Goal: Transaction & Acquisition: Purchase product/service

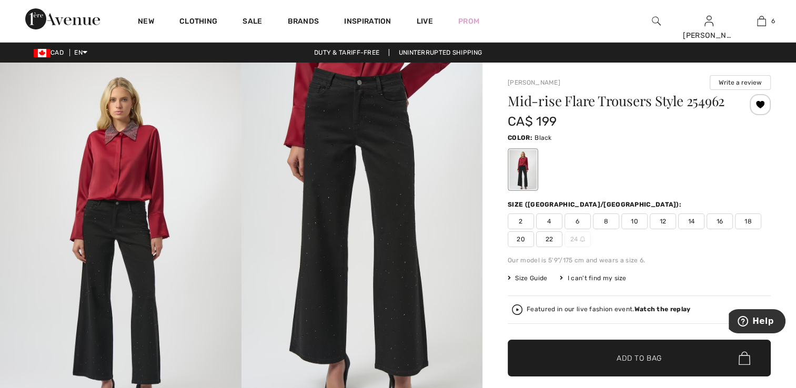
click at [671, 308] on strong "Watch the replay" at bounding box center [663, 309] width 56 height 7
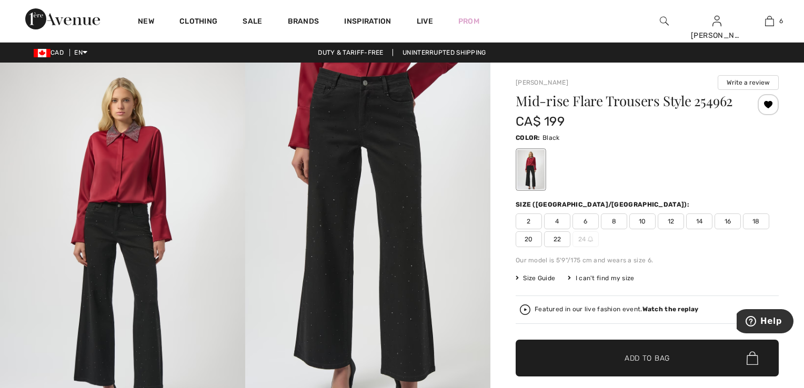
click at [667, 309] on strong "Watch the replay" at bounding box center [671, 309] width 56 height 7
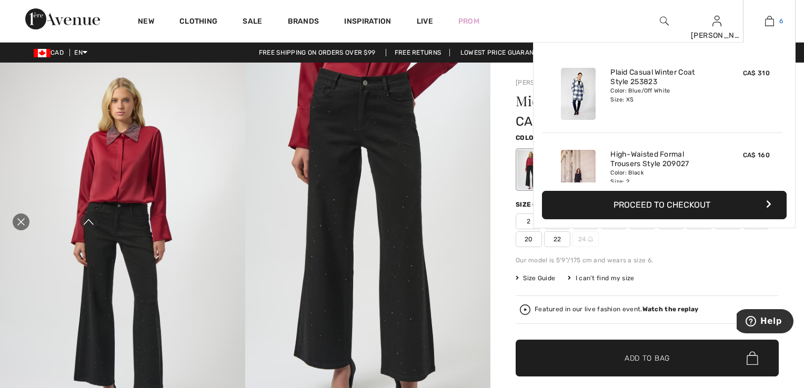
click at [765, 22] on img at bounding box center [769, 21] width 9 height 13
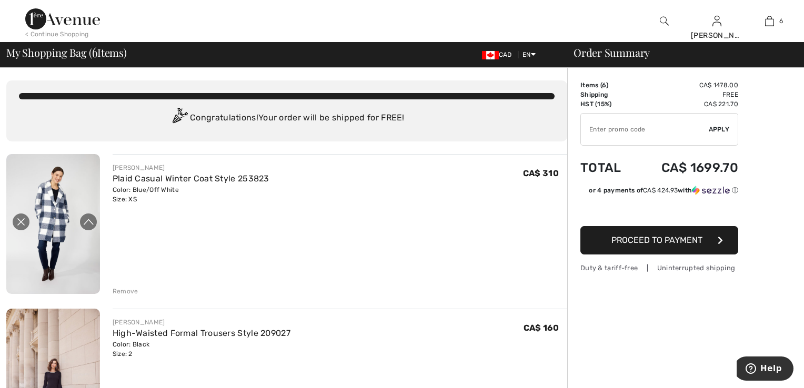
click at [660, 17] on img at bounding box center [664, 21] width 9 height 13
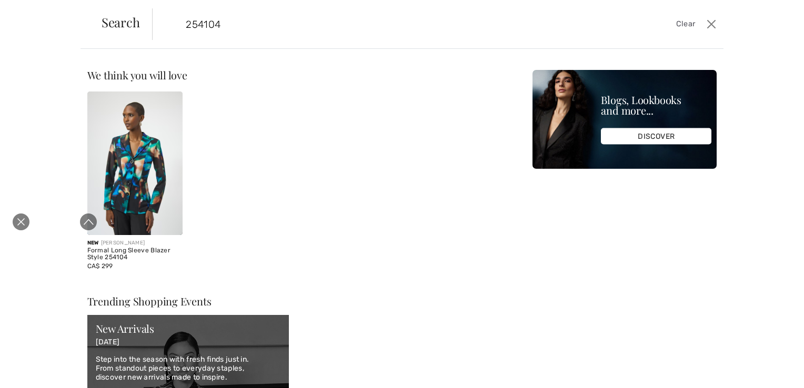
type input "254104"
click at [151, 205] on img at bounding box center [135, 164] width 96 height 144
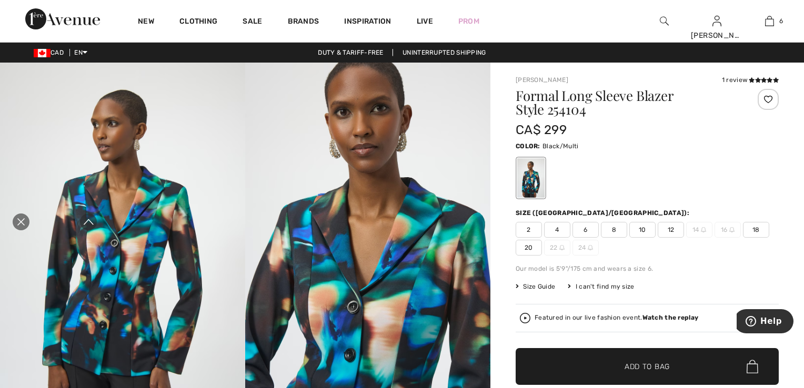
click at [523, 230] on span "2" at bounding box center [529, 230] width 26 height 16
click at [640, 365] on span "Add to Bag" at bounding box center [647, 367] width 45 height 11
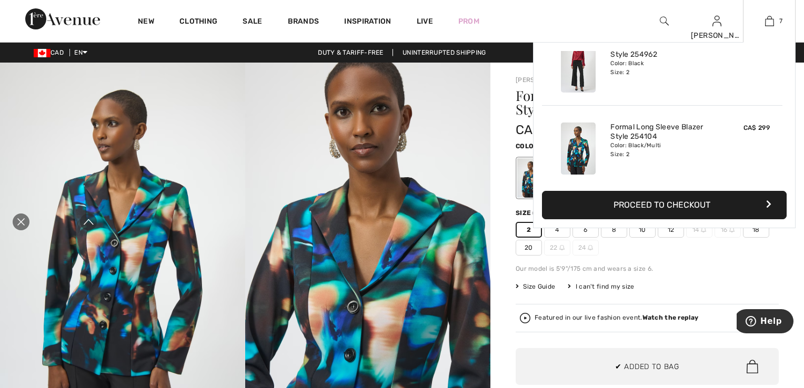
scroll to position [442, 0]
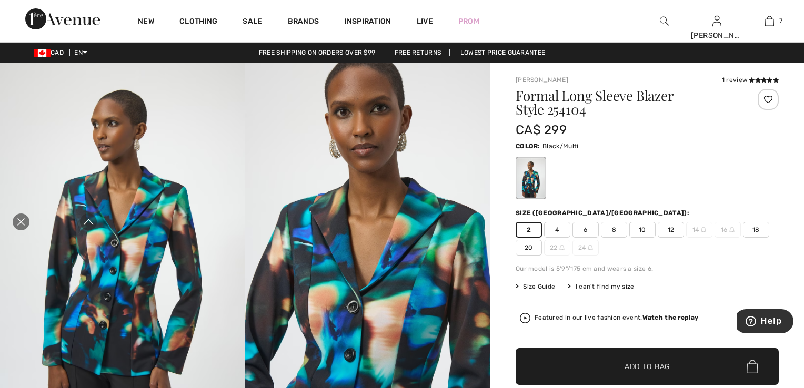
click at [758, 100] on div at bounding box center [768, 99] width 21 height 21
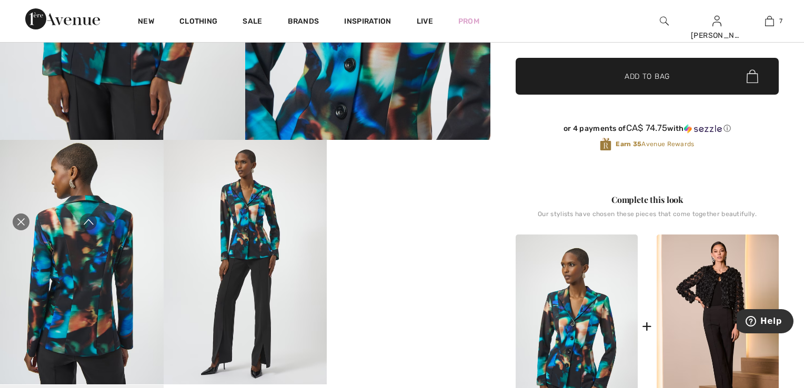
scroll to position [316, 0]
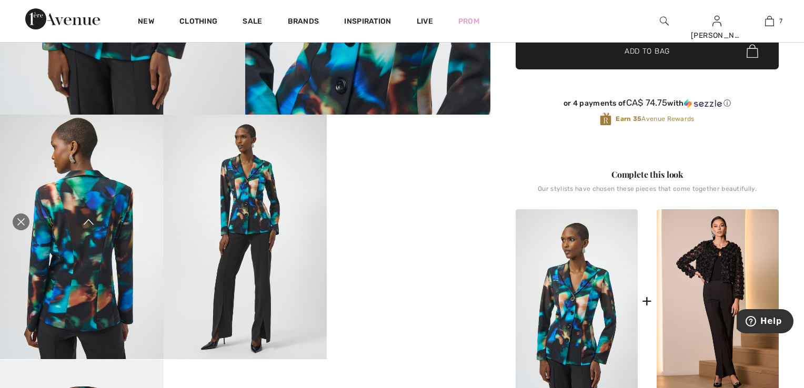
click at [0, 0] on icon "Close live curation" at bounding box center [0, 0] width 0 height 0
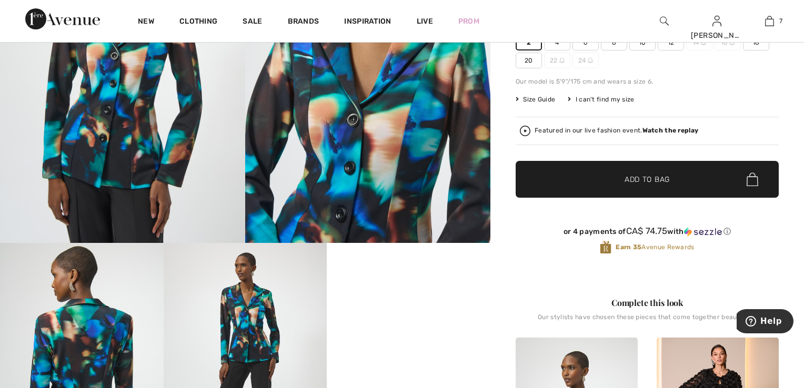
scroll to position [158, 0]
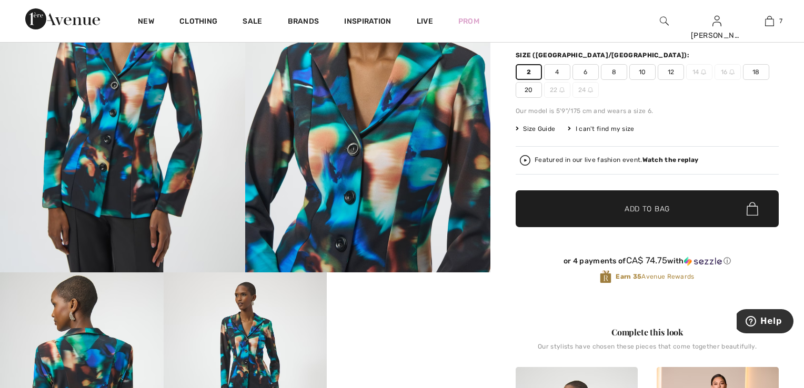
click at [136, 141] on img at bounding box center [122, 89] width 245 height 368
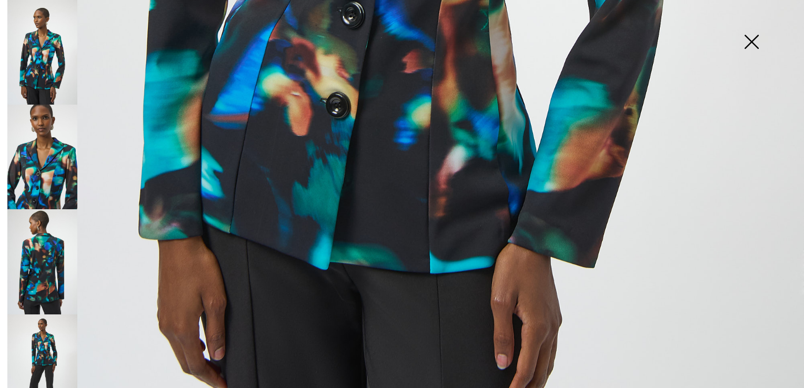
scroll to position [804, 0]
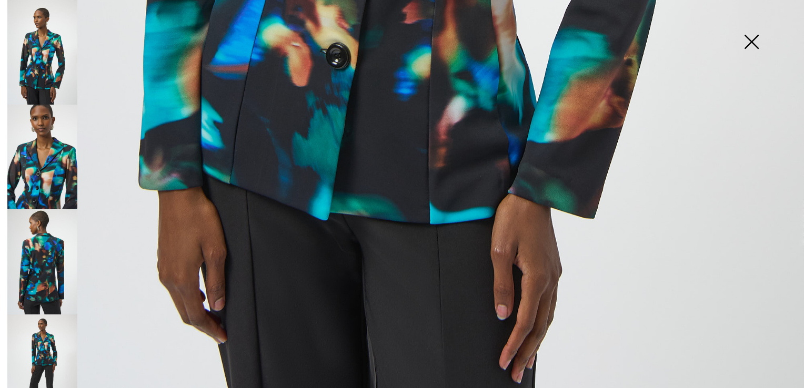
click at [57, 160] on img at bounding box center [42, 157] width 70 height 105
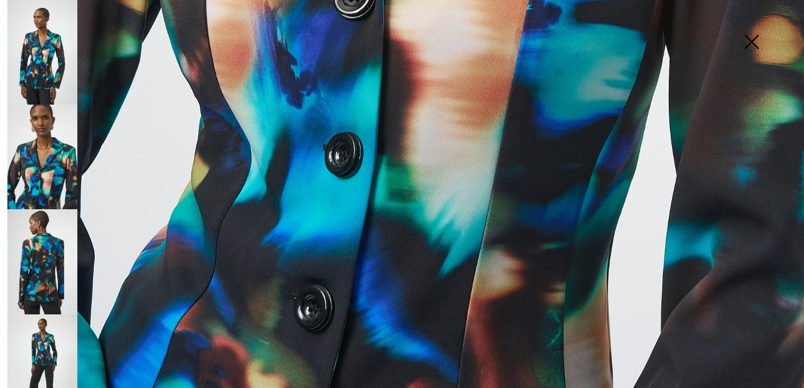
click at [57, 265] on img at bounding box center [42, 262] width 70 height 105
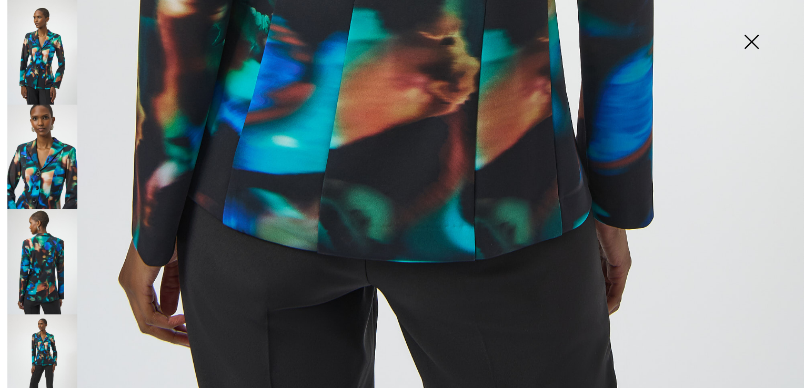
click at [38, 353] on img at bounding box center [42, 367] width 70 height 105
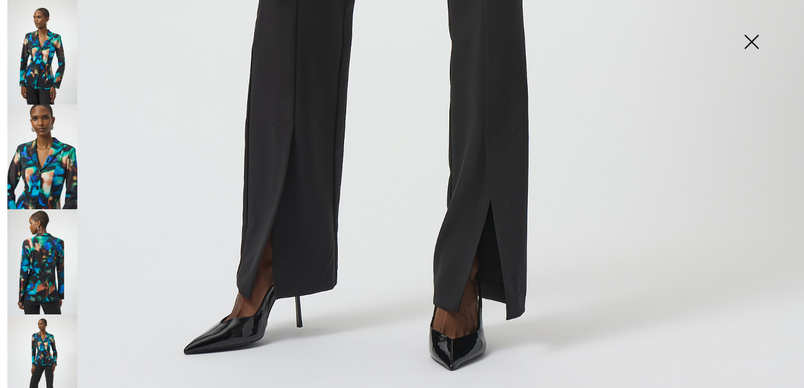
click at [755, 35] on img at bounding box center [751, 43] width 53 height 54
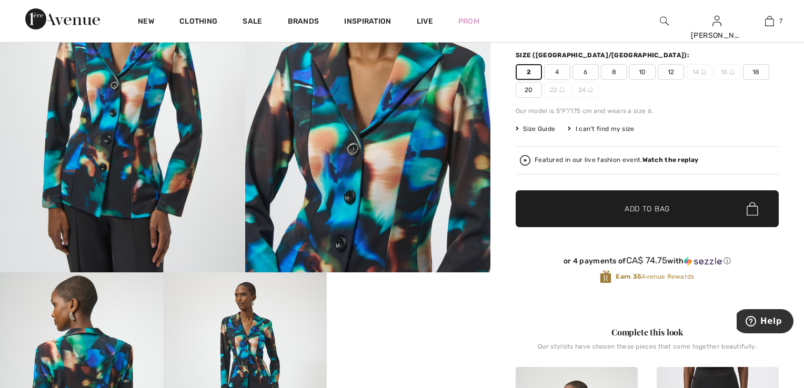
scroll to position [316, 0]
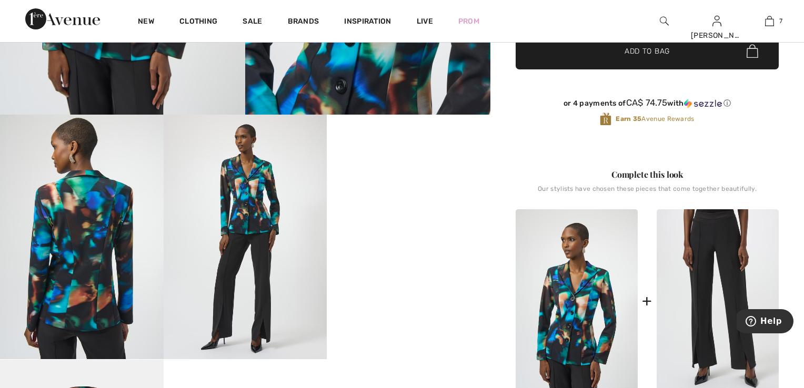
click at [705, 295] on img at bounding box center [718, 302] width 122 height 184
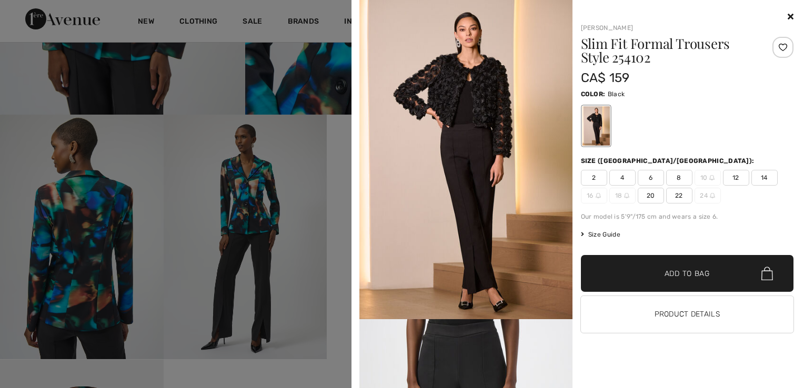
click at [587, 174] on span "2" at bounding box center [594, 178] width 26 height 16
click at [652, 275] on span "✔ Added to Bag" at bounding box center [672, 273] width 64 height 11
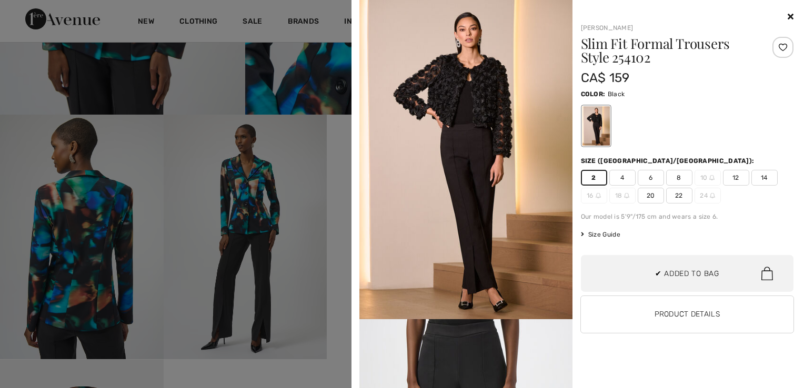
scroll to position [0, 0]
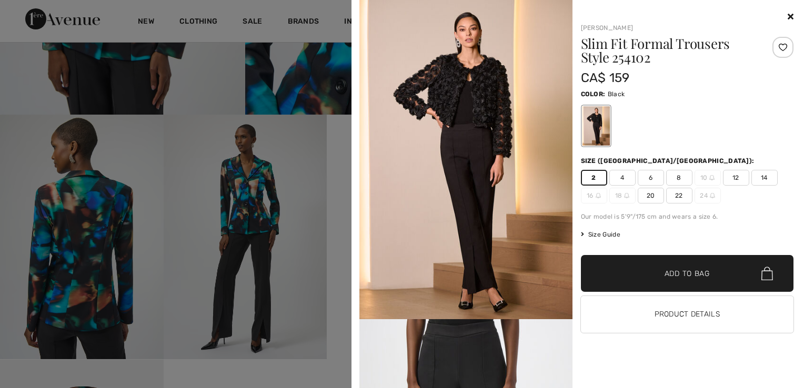
click at [773, 47] on div at bounding box center [783, 47] width 21 height 21
click at [775, 46] on div "Removed from Wishlist" at bounding box center [783, 47] width 21 height 21
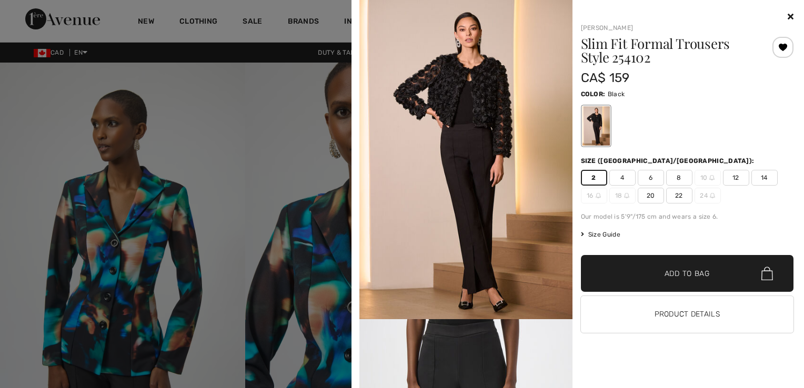
click at [482, 106] on img at bounding box center [466, 160] width 213 height 320
click at [261, 144] on div at bounding box center [402, 194] width 804 height 388
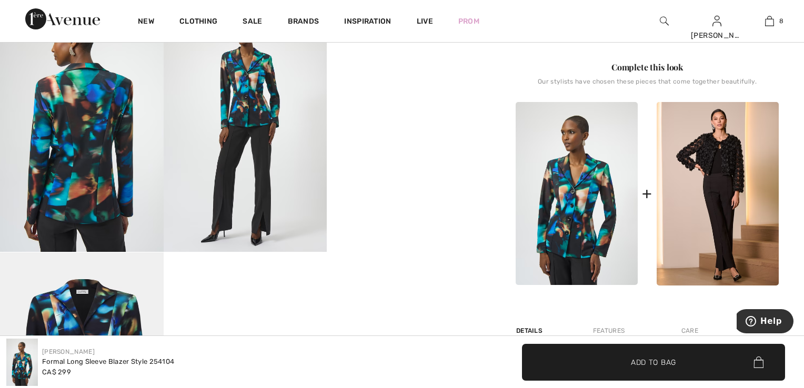
scroll to position [421, 0]
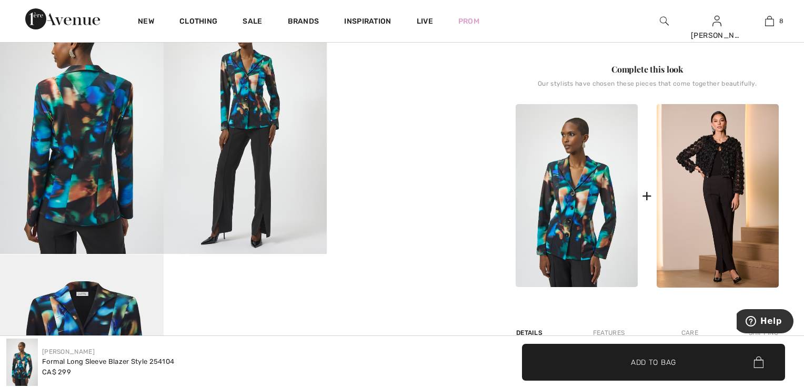
click at [113, 114] on img at bounding box center [82, 131] width 164 height 245
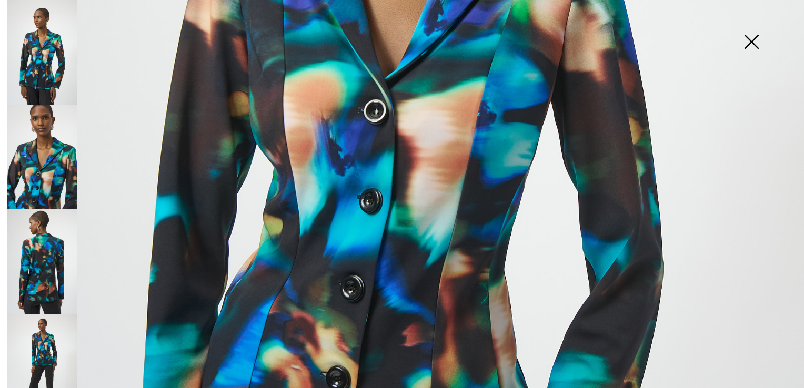
scroll to position [476, 0]
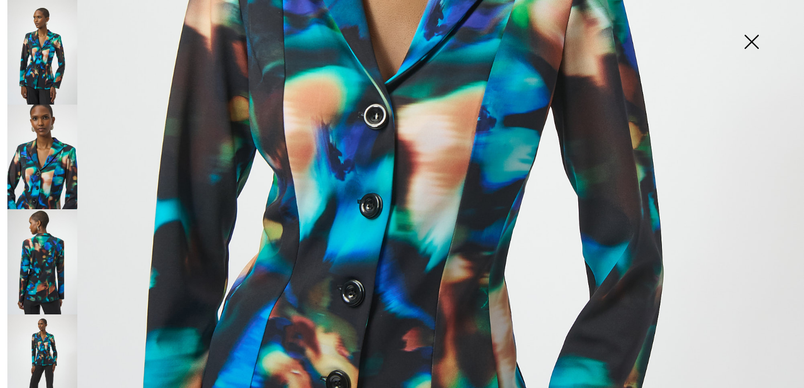
click at [744, 45] on img at bounding box center [751, 43] width 53 height 54
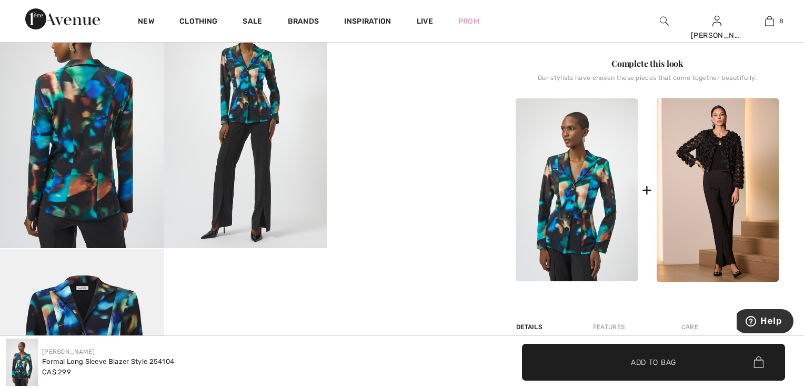
scroll to position [421, 0]
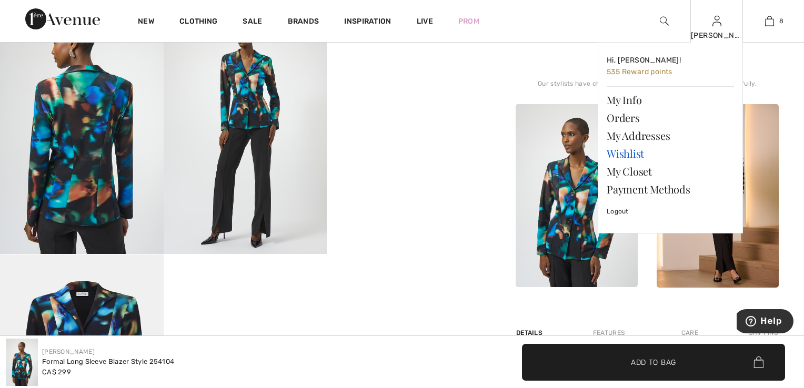
click at [629, 151] on link "Wishlist" at bounding box center [670, 154] width 127 height 18
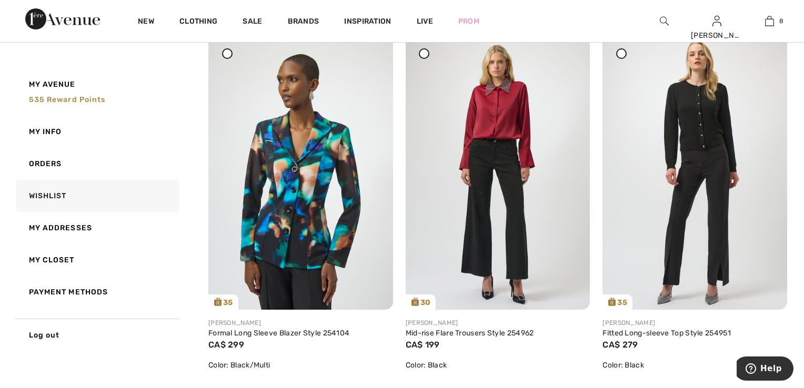
scroll to position [53, 0]
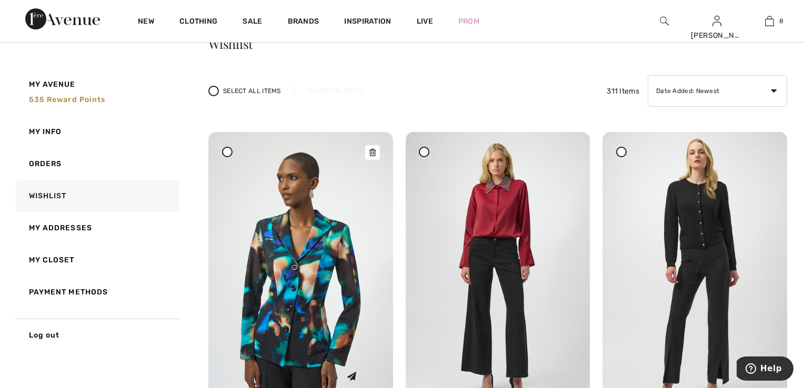
click at [268, 264] on img at bounding box center [300, 270] width 185 height 276
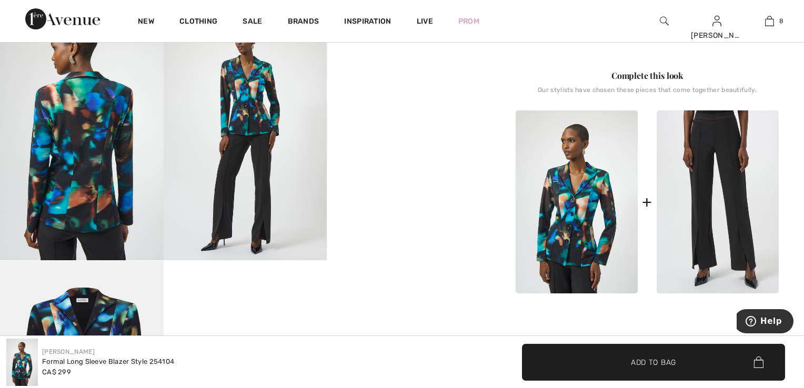
scroll to position [421, 0]
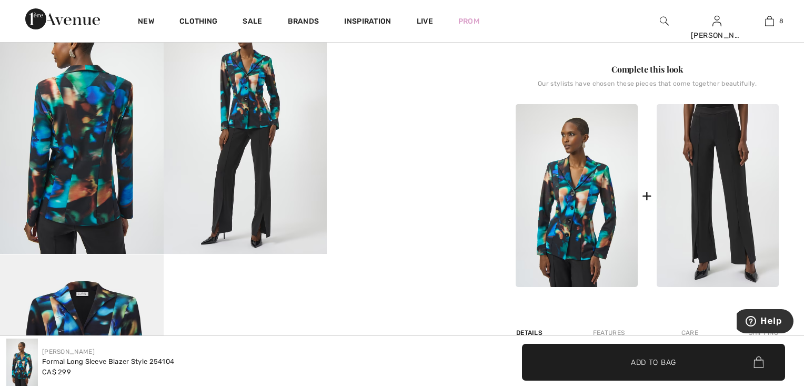
click at [696, 231] on img at bounding box center [718, 196] width 122 height 184
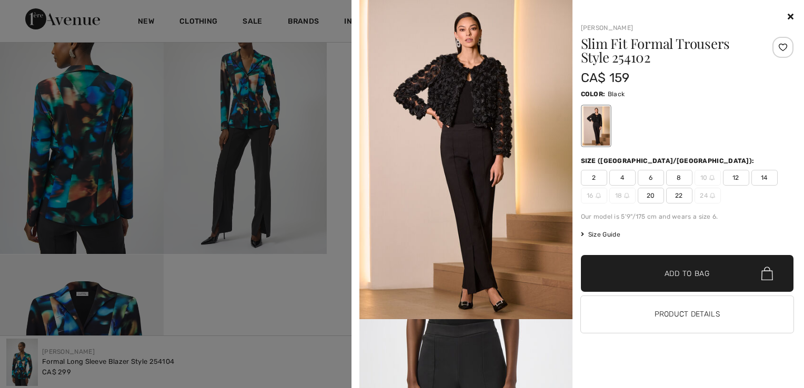
click at [581, 175] on span "2" at bounding box center [594, 178] width 26 height 16
click at [777, 48] on div at bounding box center [783, 47] width 21 height 21
click at [788, 15] on icon at bounding box center [791, 16] width 6 height 8
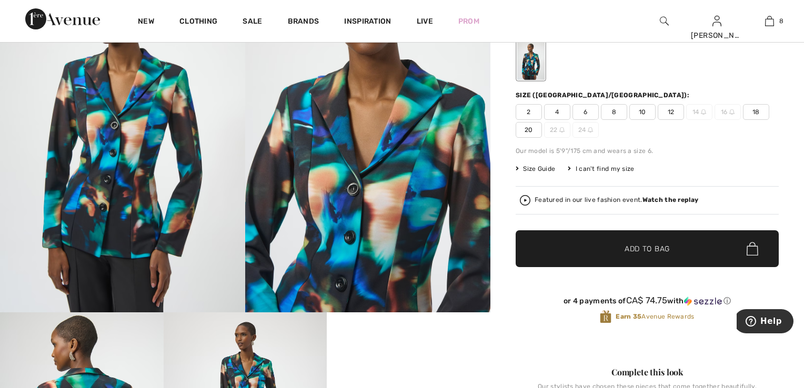
scroll to position [105, 0]
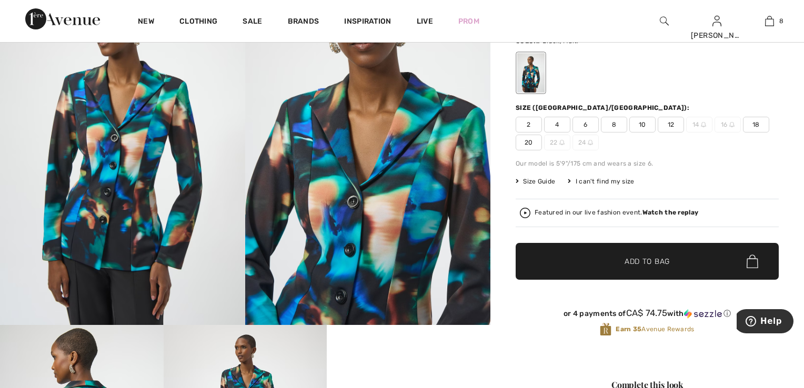
click at [655, 211] on strong "Watch the replay" at bounding box center [671, 212] width 56 height 7
click at [19, 223] on icon "Close live curation" at bounding box center [21, 222] width 13 height 13
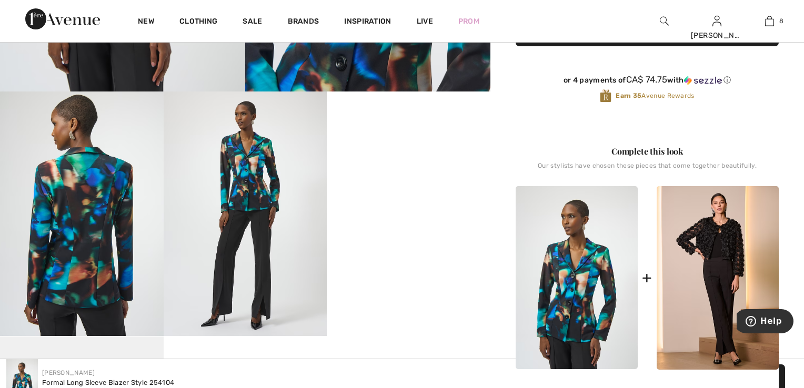
scroll to position [368, 0]
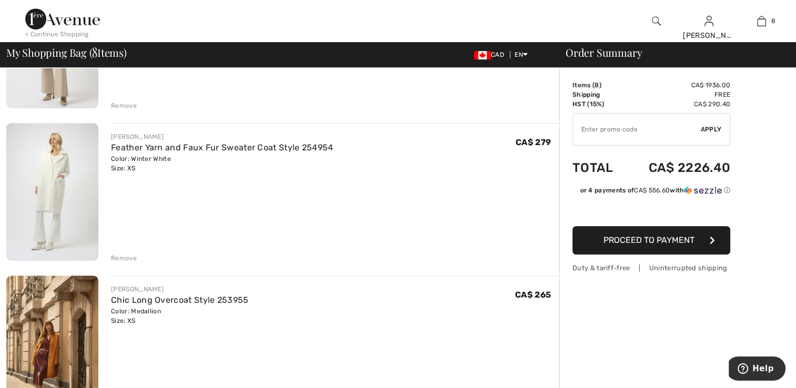
scroll to position [474, 0]
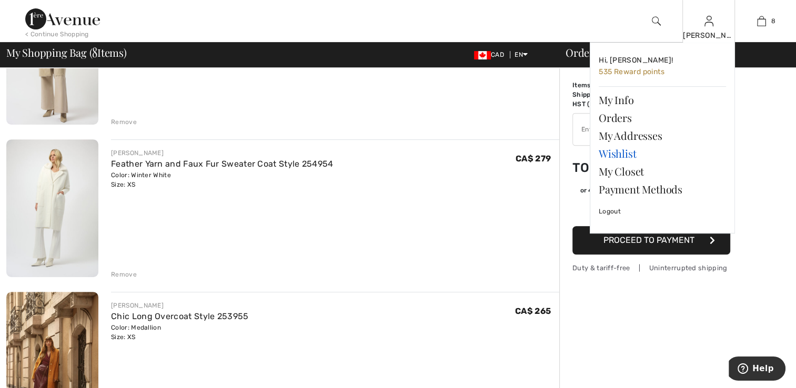
click at [618, 155] on link "Wishlist" at bounding box center [662, 154] width 127 height 18
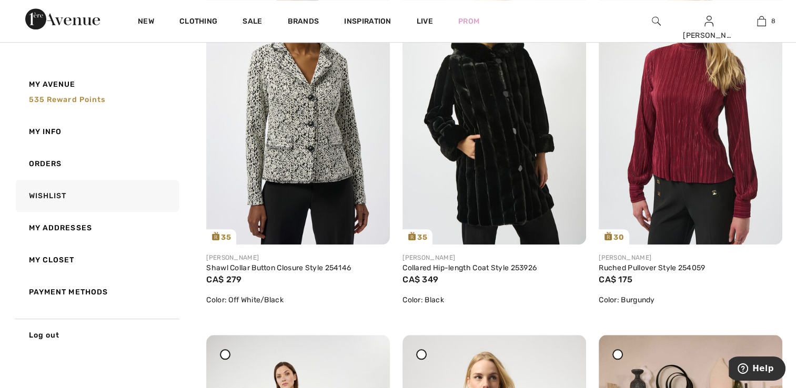
scroll to position [947, 0]
click at [445, 135] on img at bounding box center [495, 106] width 184 height 275
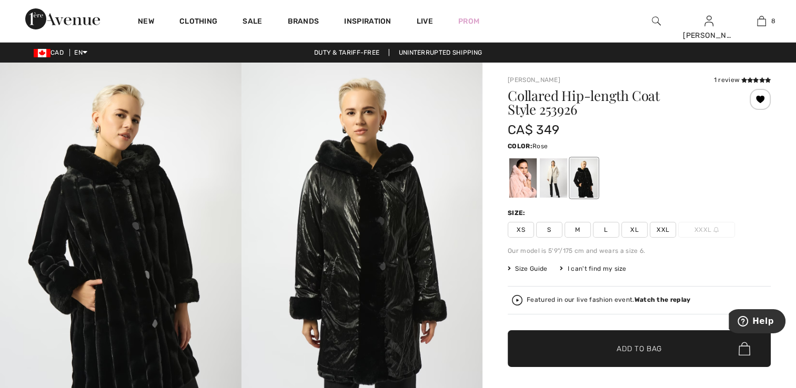
drag, startPoint x: 527, startPoint y: 176, endPoint x: 510, endPoint y: 212, distance: 39.6
click at [527, 176] on div at bounding box center [523, 177] width 27 height 39
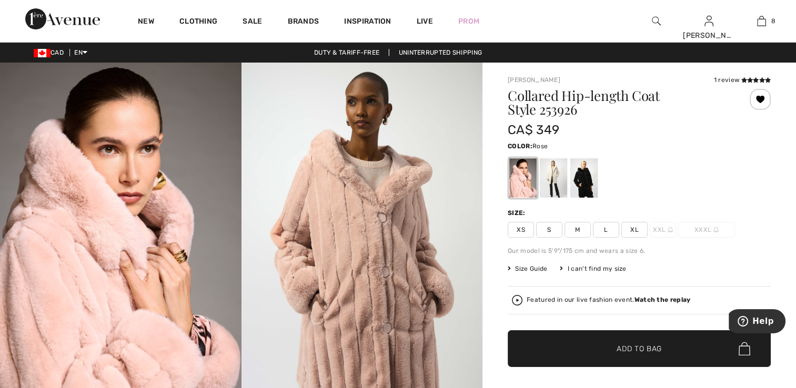
click at [519, 231] on span "XS" at bounding box center [521, 230] width 26 height 16
click at [759, 102] on div at bounding box center [760, 99] width 21 height 21
click at [758, 102] on div at bounding box center [760, 99] width 21 height 21
click at [585, 182] on div at bounding box center [584, 177] width 27 height 39
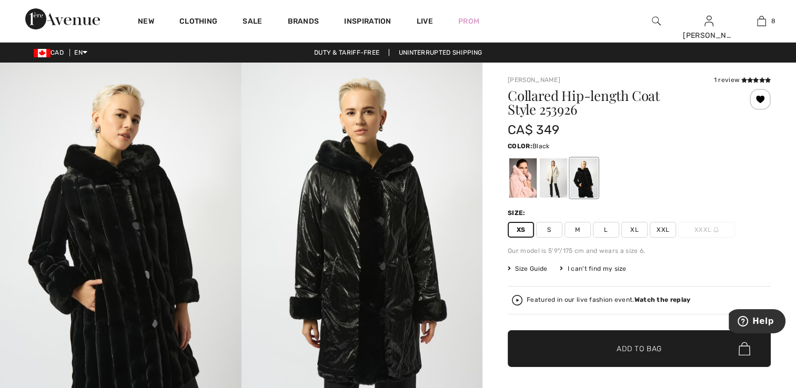
click at [757, 107] on div at bounding box center [760, 99] width 21 height 21
click at [760, 99] on div "Removed from Wishlist" at bounding box center [760, 99] width 21 height 21
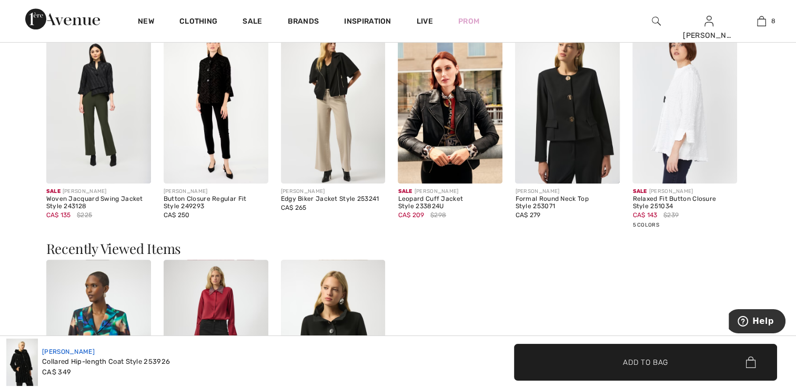
scroll to position [895, 0]
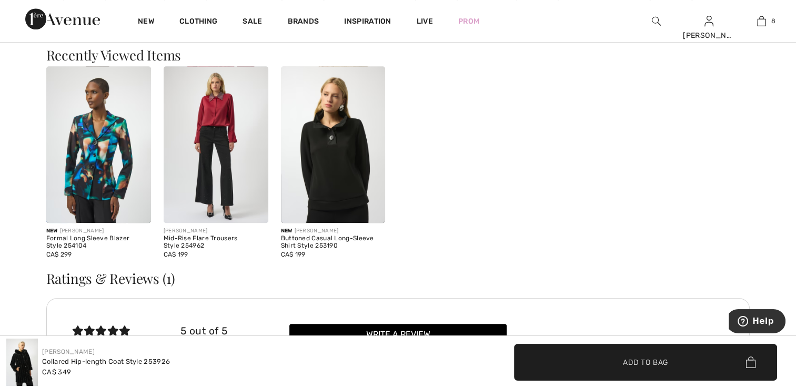
click at [143, 280] on h3 "Ratings & Reviews (1)" at bounding box center [398, 279] width 704 height 14
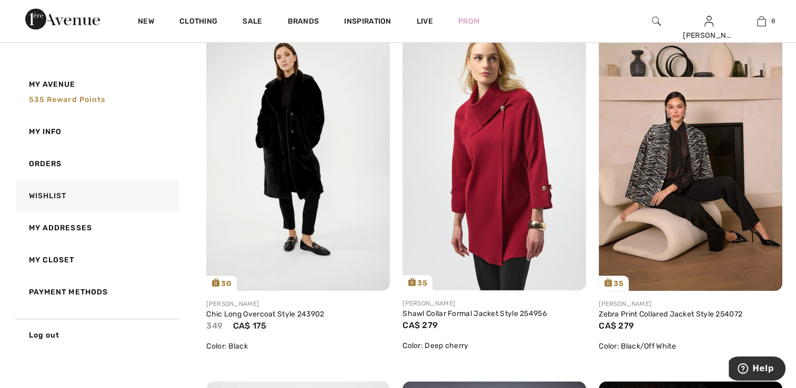
scroll to position [1316, 0]
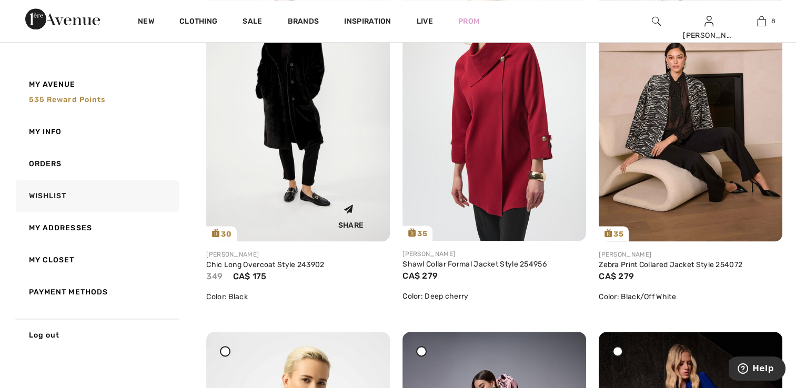
click at [261, 223] on div "Share" at bounding box center [298, 214] width 168 height 37
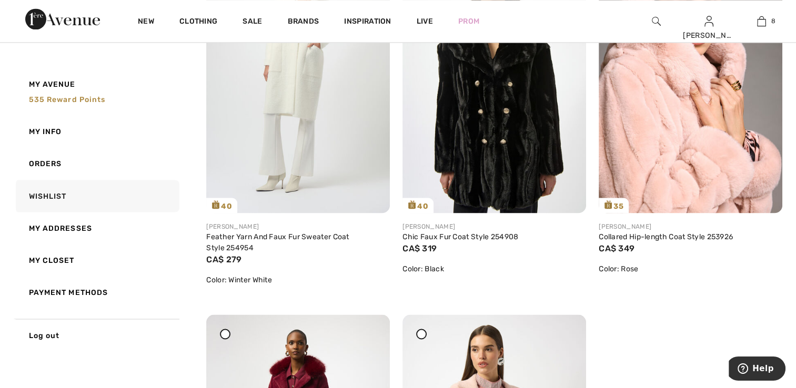
scroll to position [6001, 0]
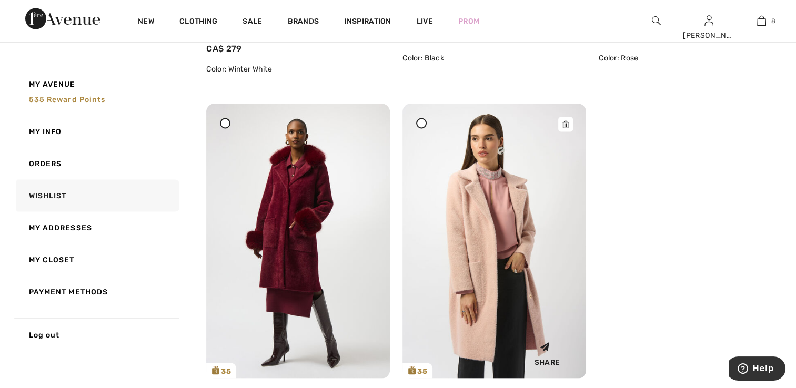
click at [483, 273] on img at bounding box center [495, 241] width 184 height 275
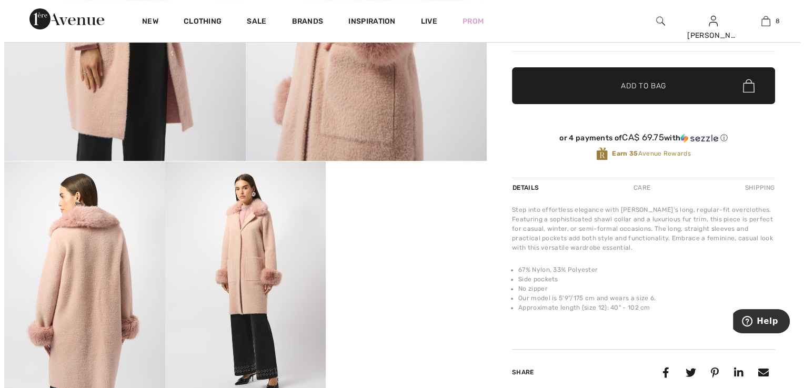
scroll to position [316, 0]
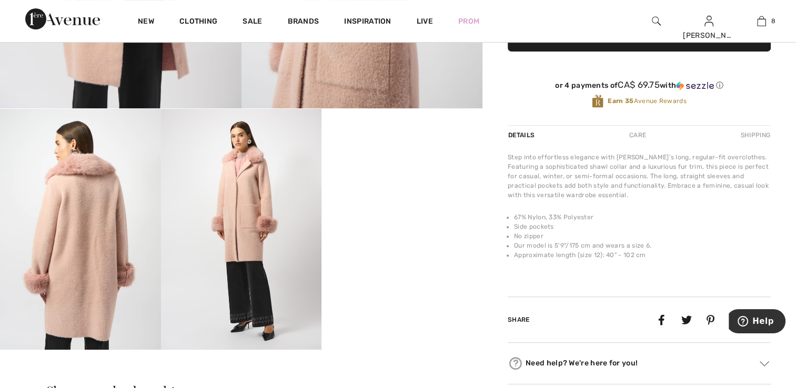
click at [82, 247] on img at bounding box center [80, 229] width 161 height 241
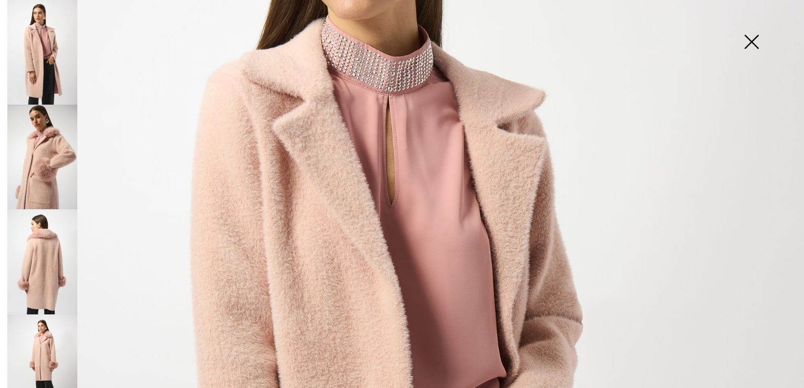
scroll to position [211, 0]
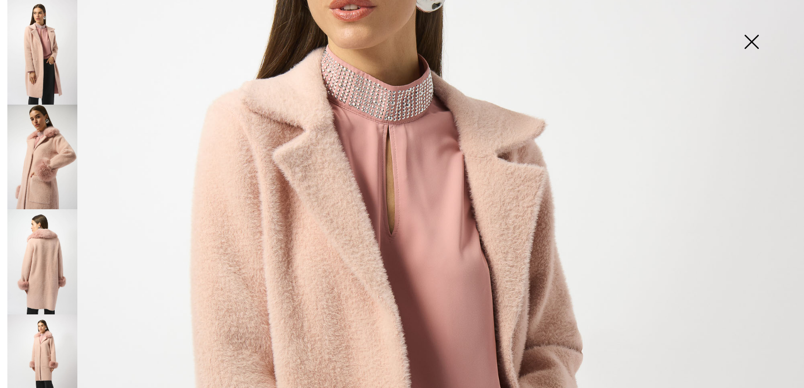
click at [39, 132] on img at bounding box center [42, 157] width 70 height 105
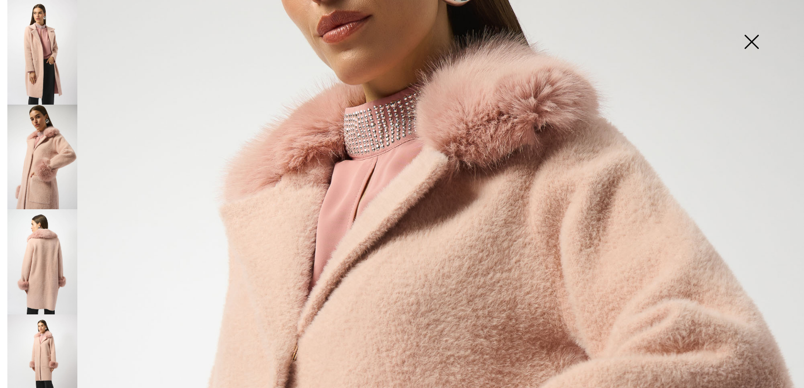
scroll to position [15, 0]
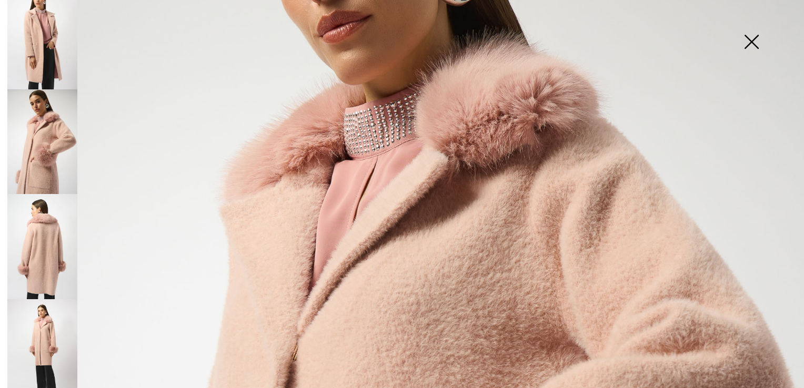
click at [40, 230] on img at bounding box center [42, 246] width 70 height 105
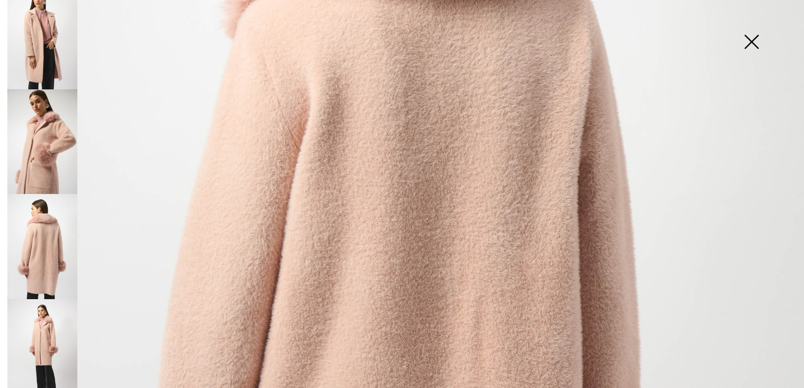
scroll to position [368, 0]
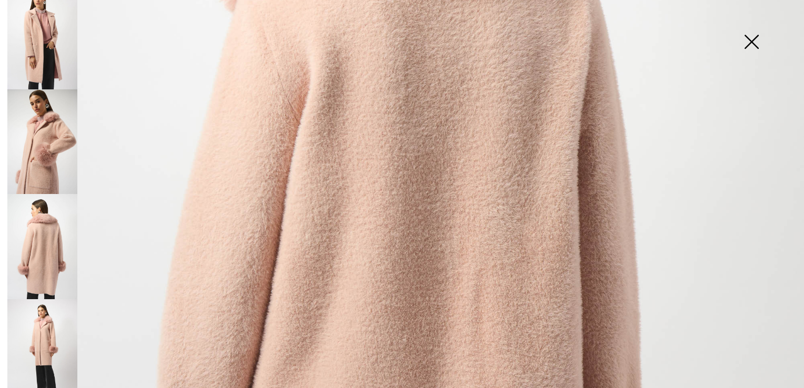
click at [53, 330] on img at bounding box center [42, 352] width 70 height 105
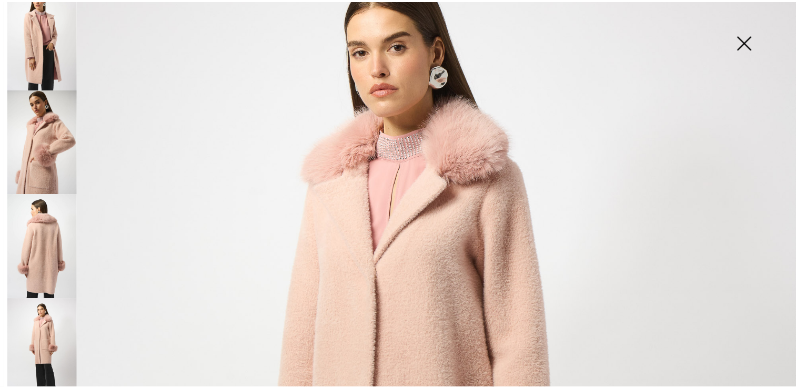
scroll to position [53, 0]
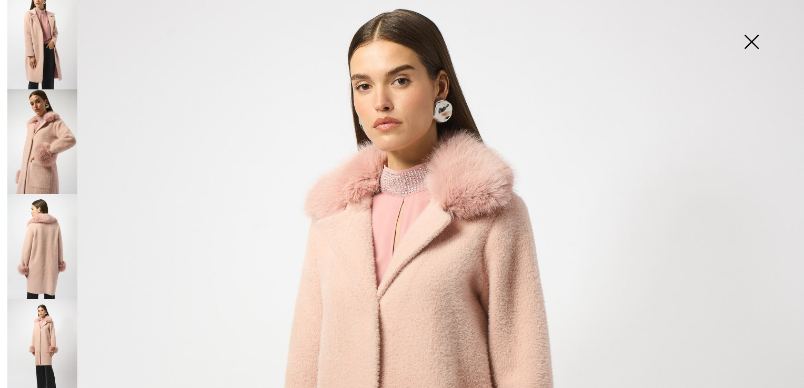
click at [42, 51] on img at bounding box center [42, 37] width 70 height 105
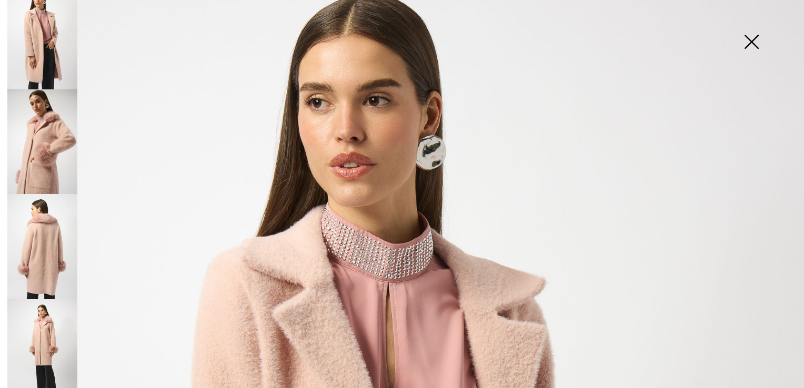
click at [755, 41] on img at bounding box center [751, 43] width 53 height 54
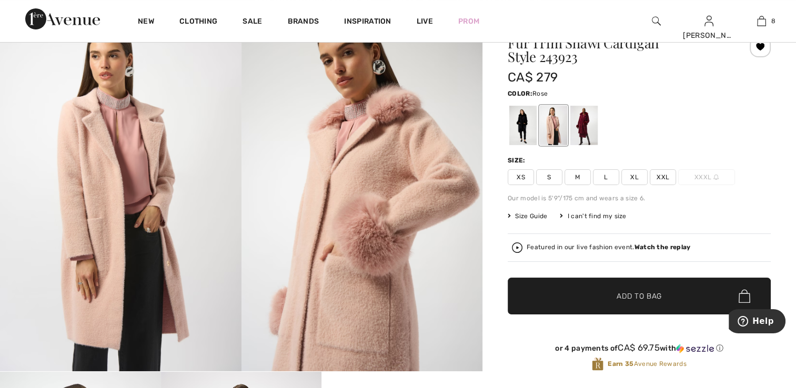
click at [660, 246] on strong "Watch the replay" at bounding box center [663, 247] width 56 height 7
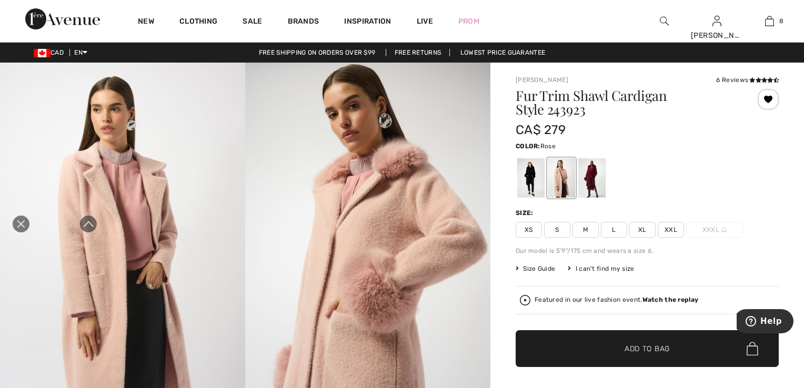
scroll to position [0, 0]
click at [580, 182] on div at bounding box center [591, 177] width 27 height 39
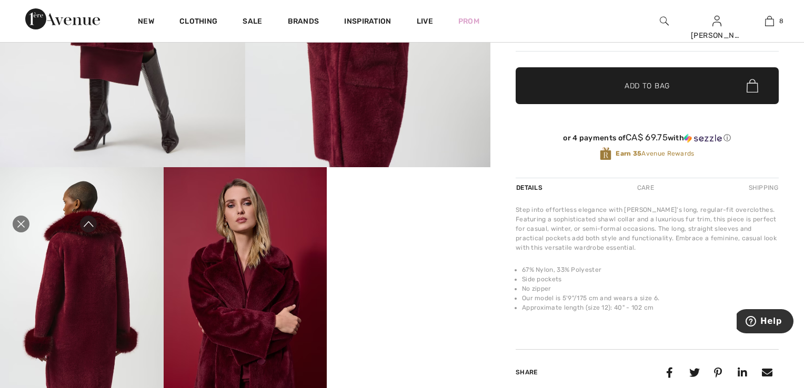
scroll to position [368, 0]
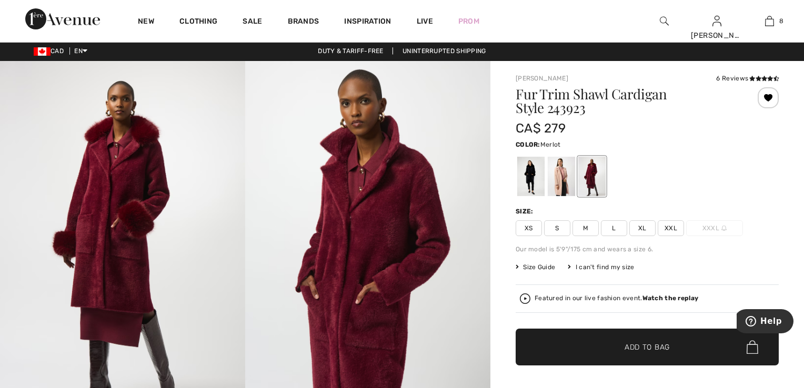
scroll to position [0, 0]
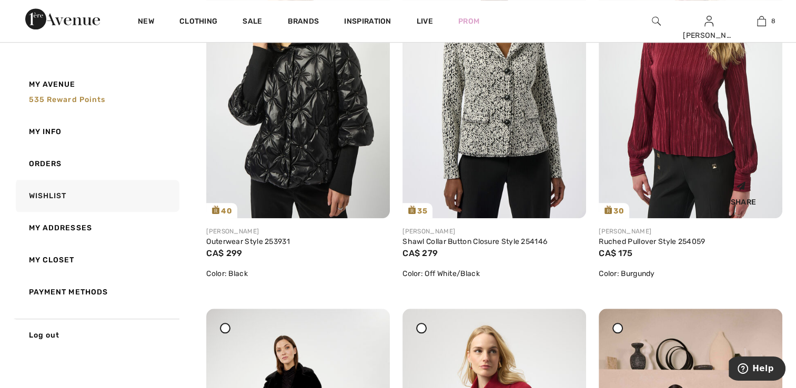
scroll to position [1000, 0]
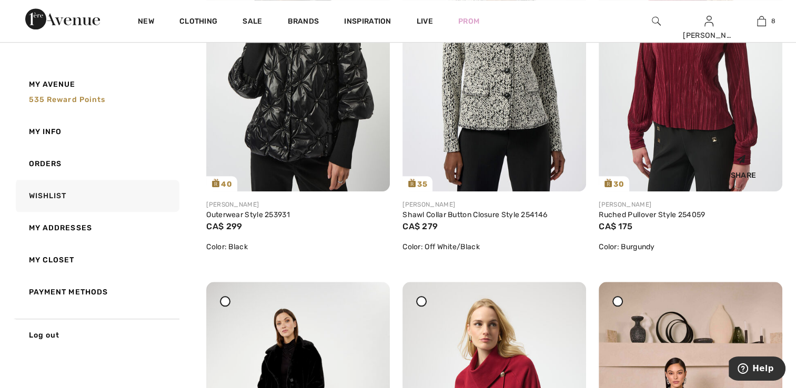
click at [683, 144] on img at bounding box center [691, 53] width 184 height 275
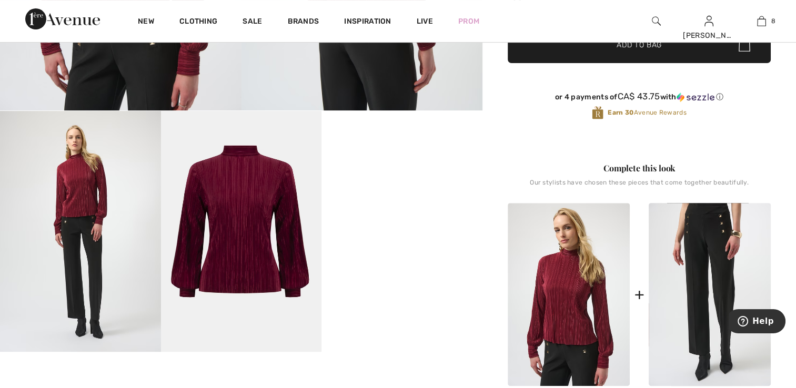
scroll to position [316, 0]
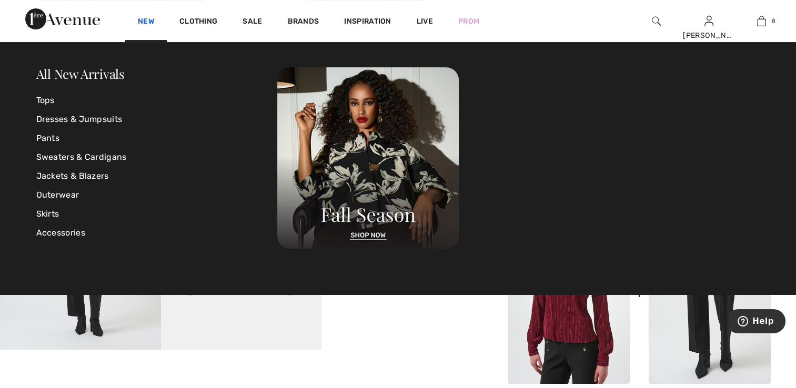
click at [151, 19] on link "New" at bounding box center [146, 22] width 16 height 11
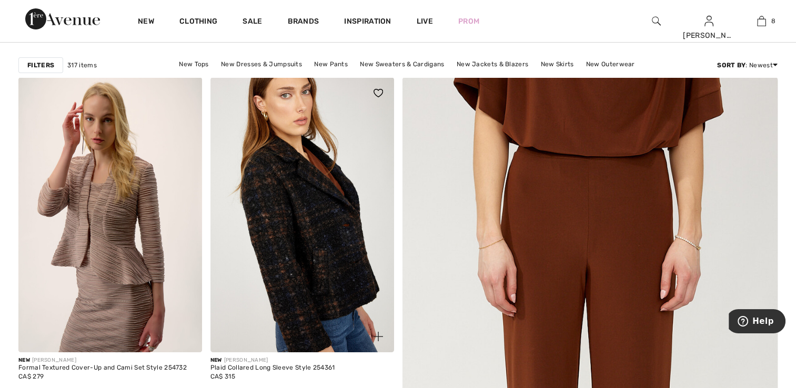
scroll to position [211, 0]
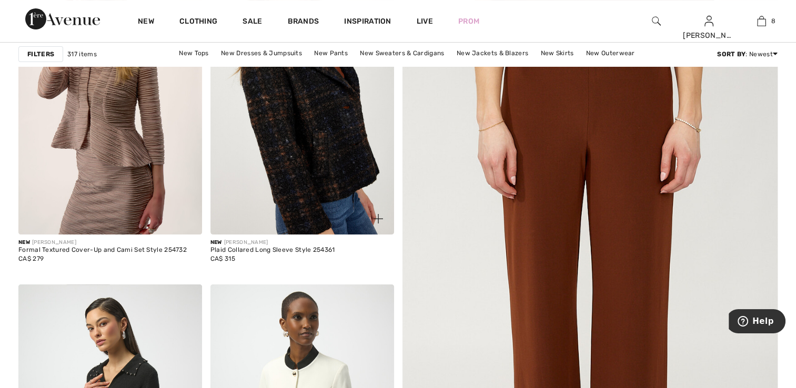
click at [270, 216] on img at bounding box center [303, 96] width 184 height 275
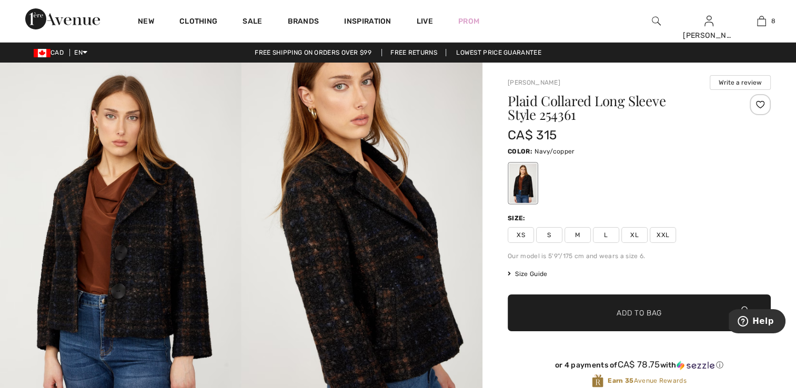
click at [322, 252] on img at bounding box center [363, 244] width 242 height 362
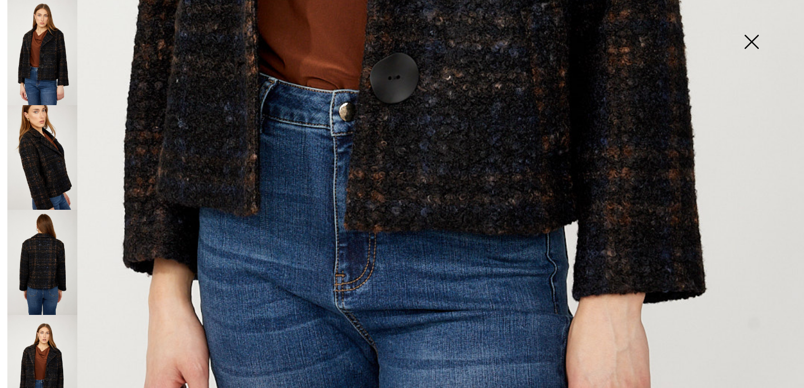
scroll to position [806, 0]
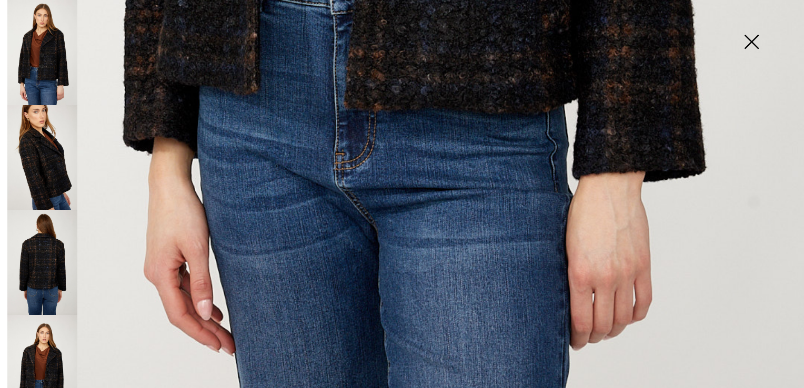
click at [51, 152] on img at bounding box center [42, 157] width 70 height 105
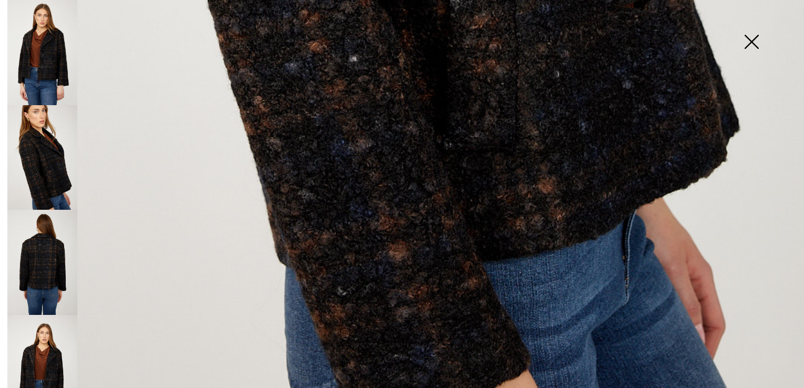
click at [55, 254] on img at bounding box center [42, 262] width 70 height 105
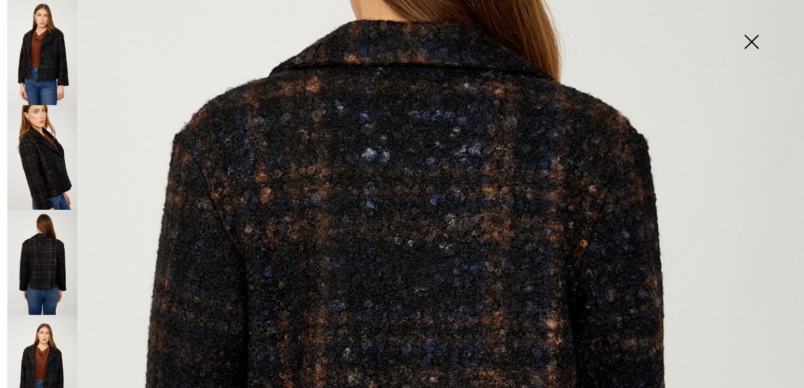
scroll to position [227, 0]
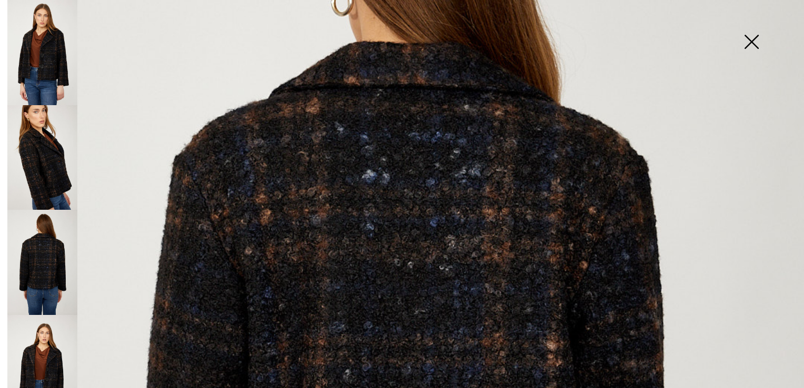
click at [29, 148] on img at bounding box center [42, 157] width 70 height 105
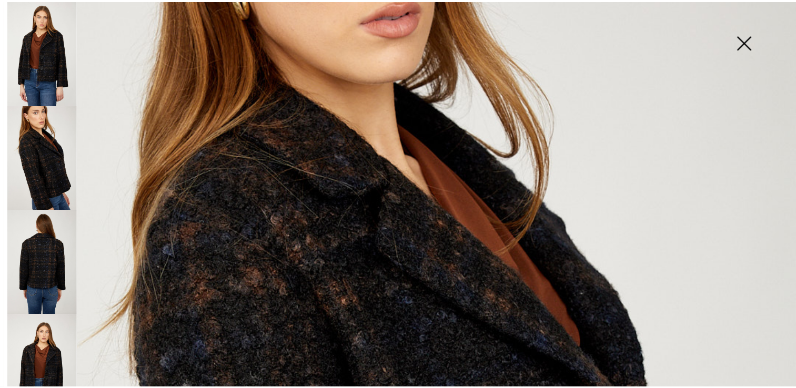
scroll to position [16, 0]
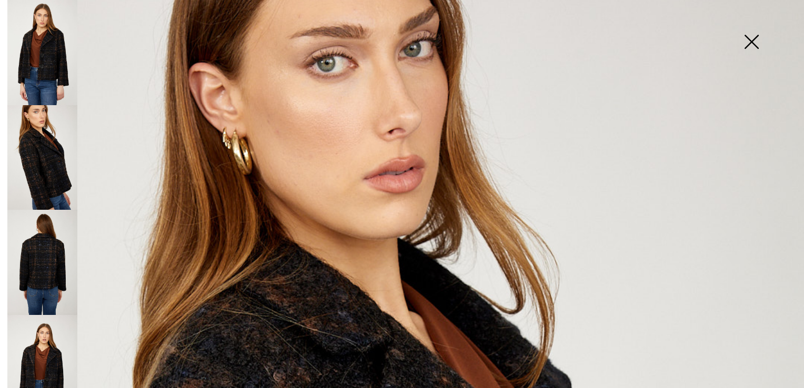
click at [752, 42] on img at bounding box center [751, 43] width 53 height 54
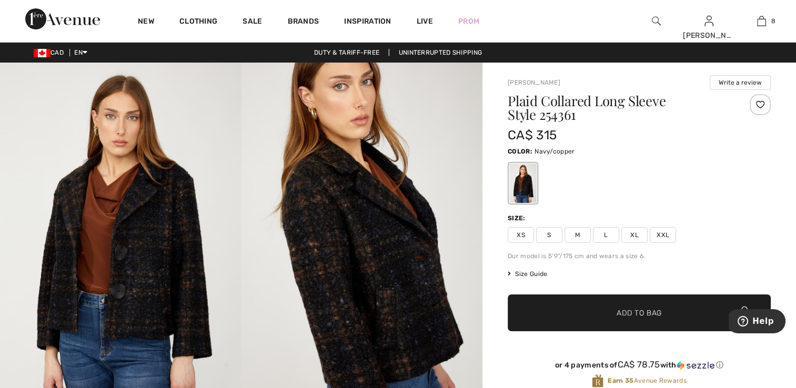
click at [517, 233] on span "XS" at bounding box center [521, 235] width 26 height 16
click at [761, 108] on div at bounding box center [760, 104] width 21 height 21
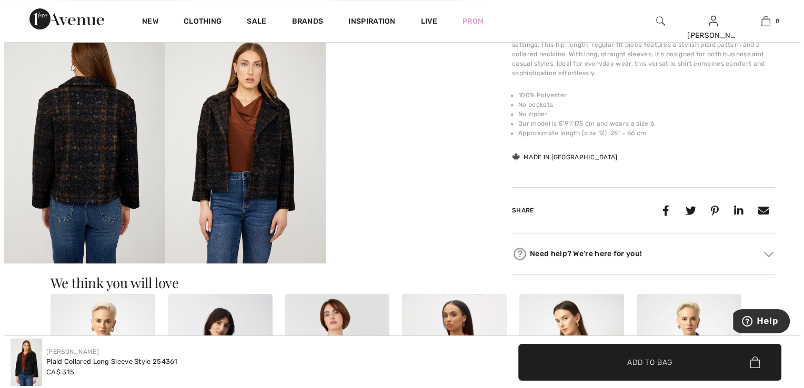
scroll to position [368, 0]
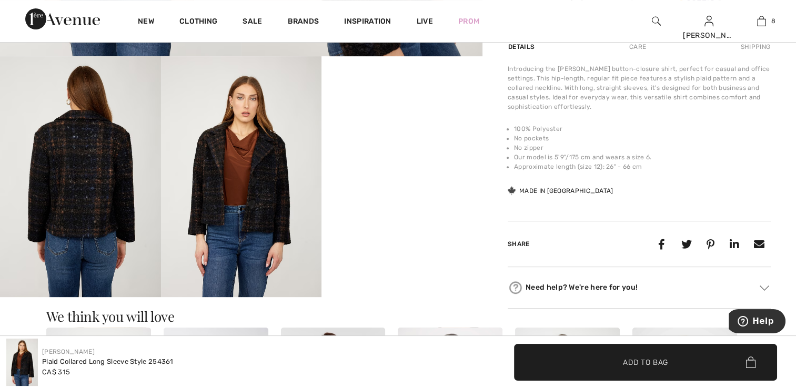
click at [127, 243] on img at bounding box center [80, 176] width 161 height 241
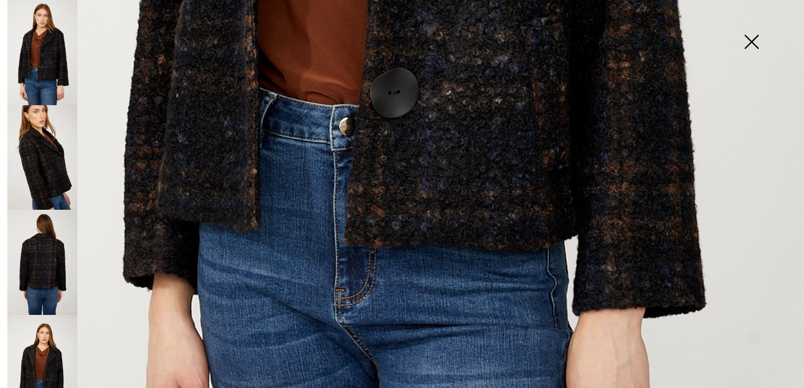
scroll to position [806, 0]
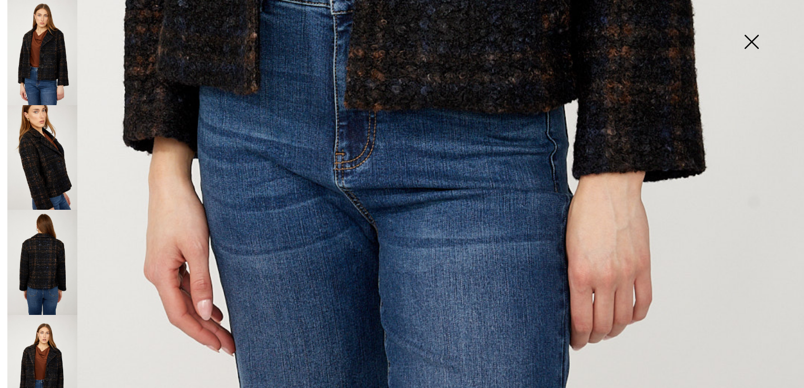
click at [64, 160] on img at bounding box center [42, 157] width 70 height 105
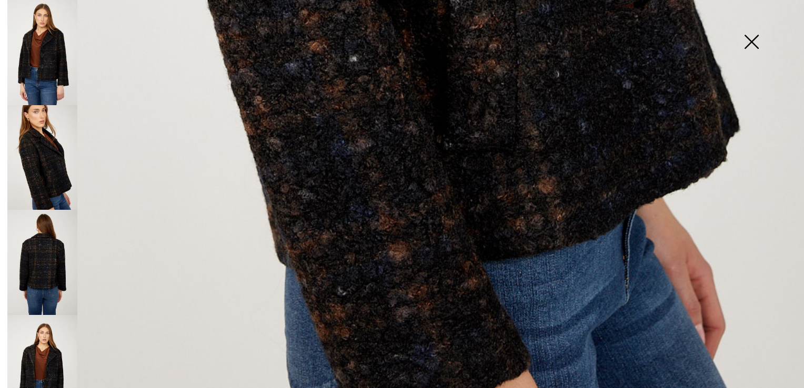
click at [33, 254] on img at bounding box center [42, 262] width 70 height 105
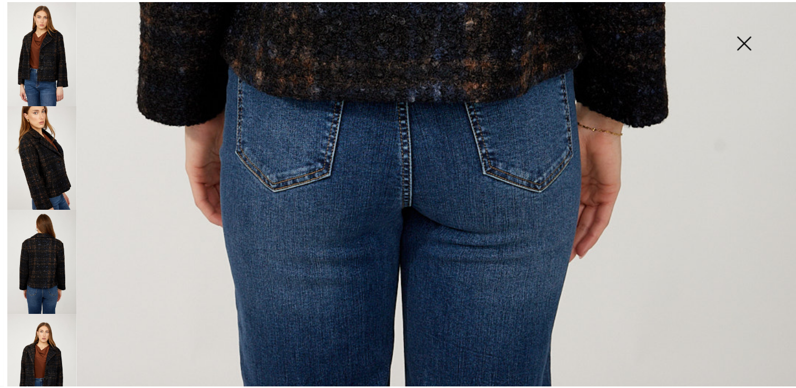
scroll to position [16, 0]
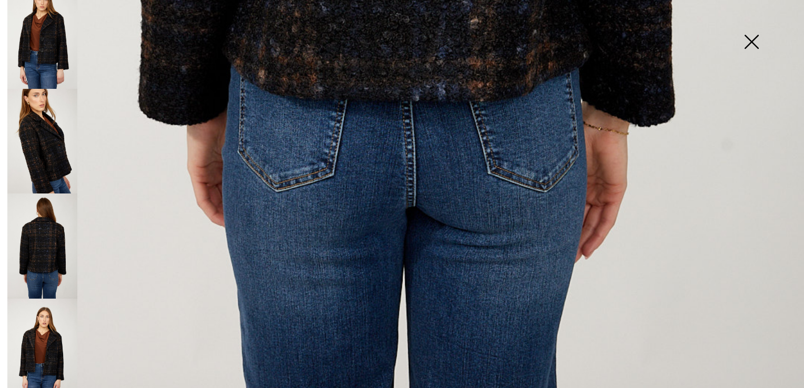
click at [45, 329] on img at bounding box center [42, 351] width 70 height 105
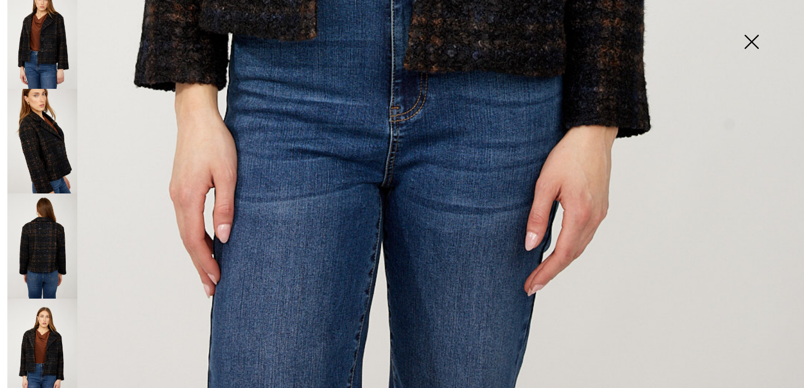
click at [752, 36] on img at bounding box center [751, 43] width 53 height 54
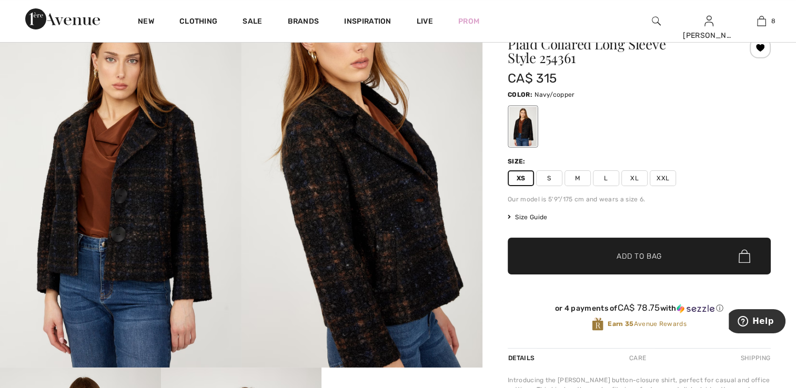
scroll to position [53, 0]
